Goal: Task Accomplishment & Management: Use online tool/utility

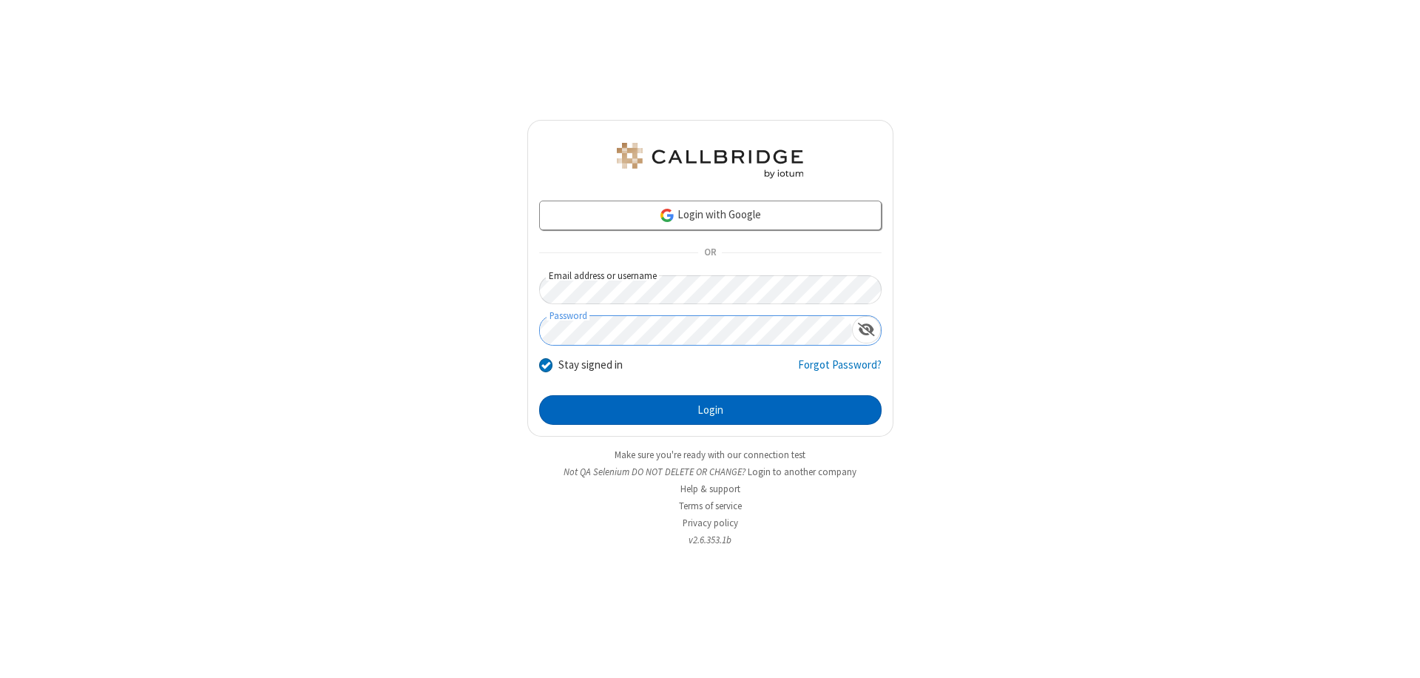
click at [710, 410] on button "Login" at bounding box center [710, 410] width 342 height 30
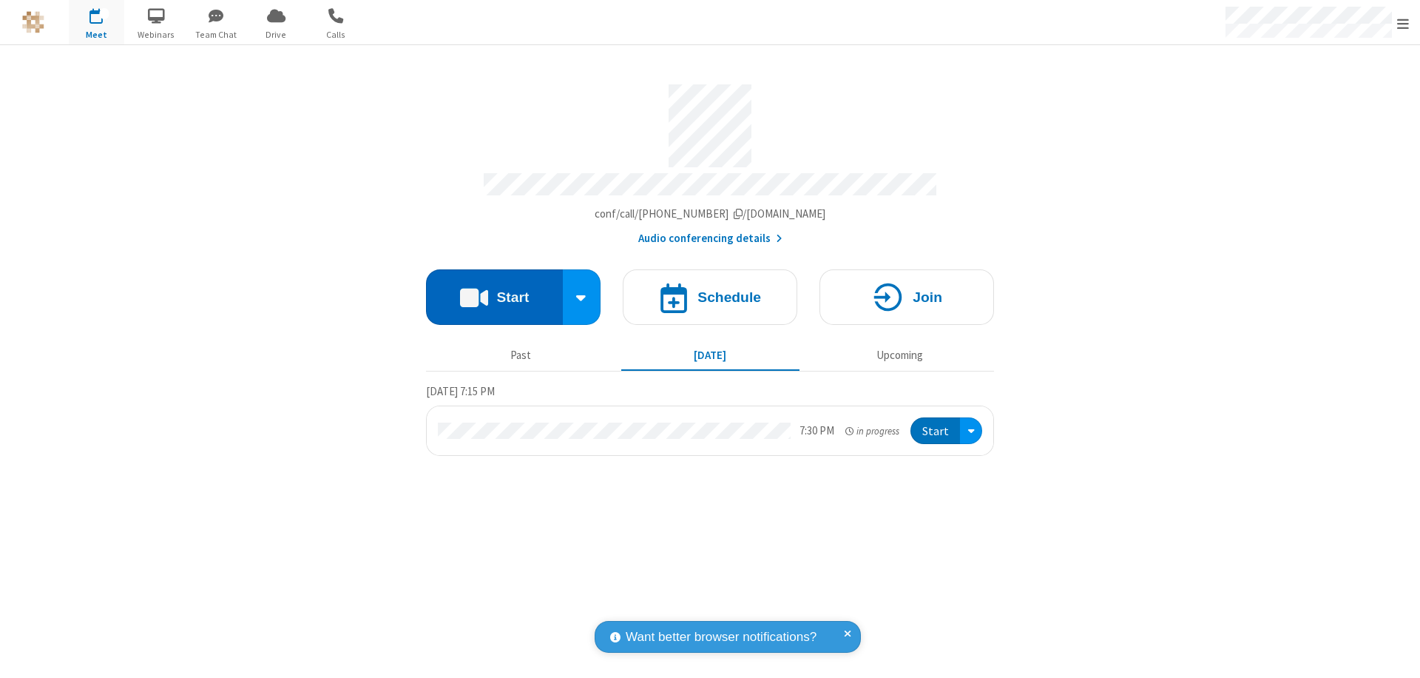
click at [494, 290] on button "Start" at bounding box center [494, 296] width 137 height 55
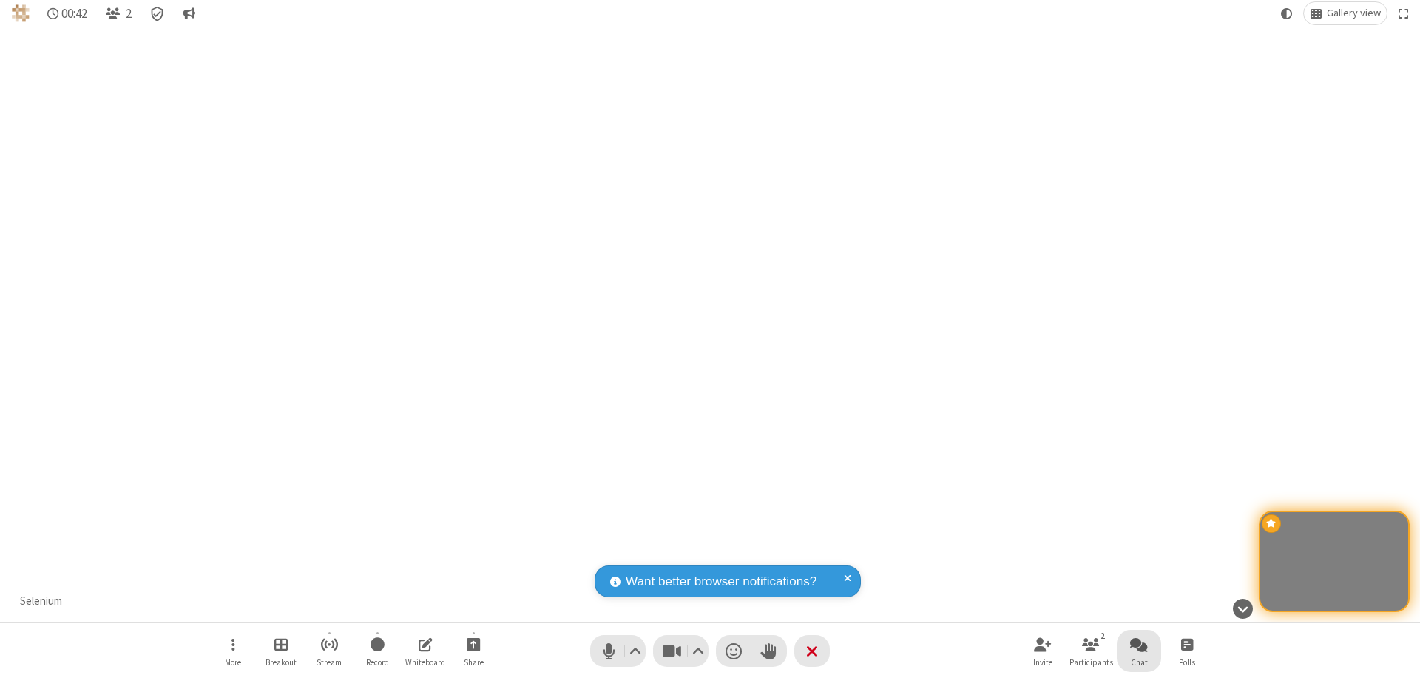
click at [1139, 644] on span "Open chat" at bounding box center [1139, 644] width 18 height 18
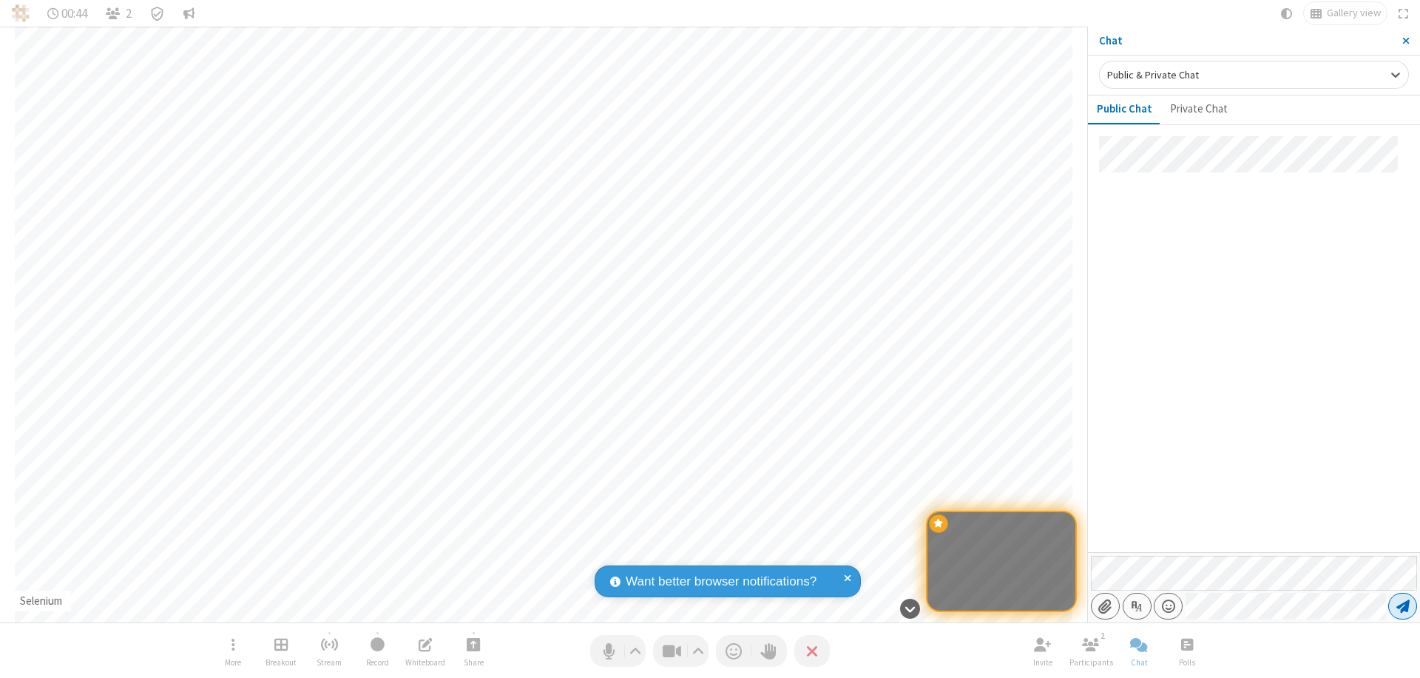
click at [1402, 606] on span "Send message" at bounding box center [1403, 605] width 13 height 15
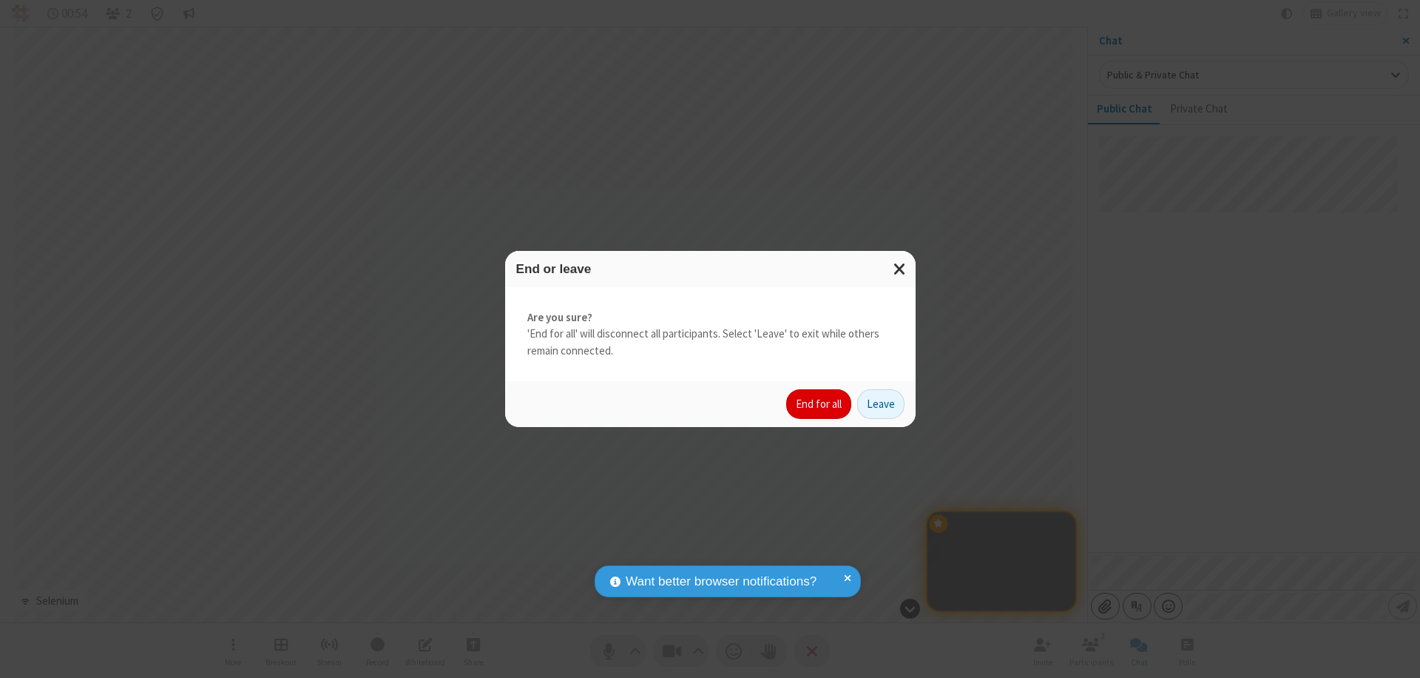
click at [820, 404] on button "End for all" at bounding box center [818, 404] width 65 height 30
